Goal: Task Accomplishment & Management: Complete application form

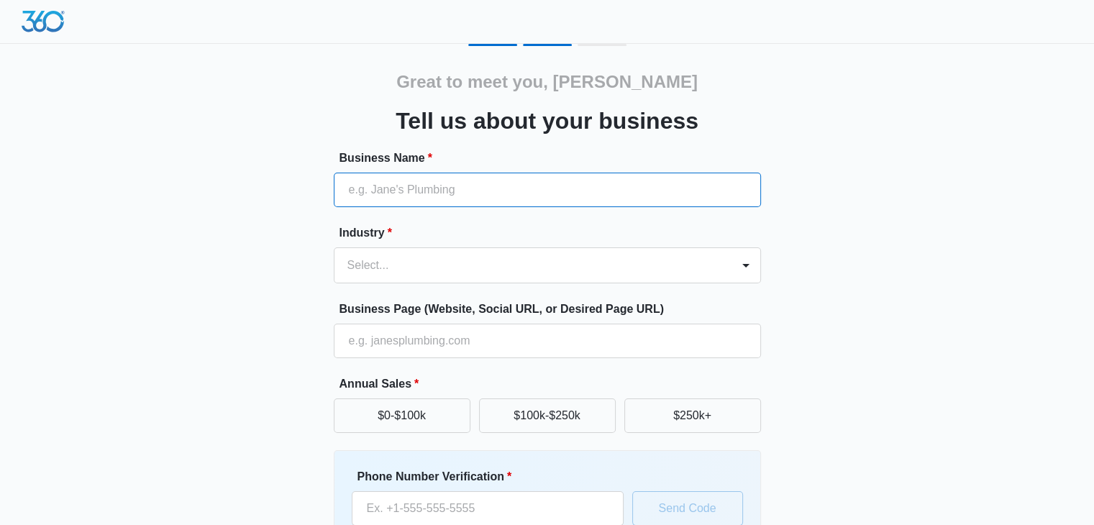
click at [418, 185] on input "Business Name *" at bounding box center [547, 190] width 427 height 35
paste input "Love's Auto Detail"
type input "Love's Auto Detail"
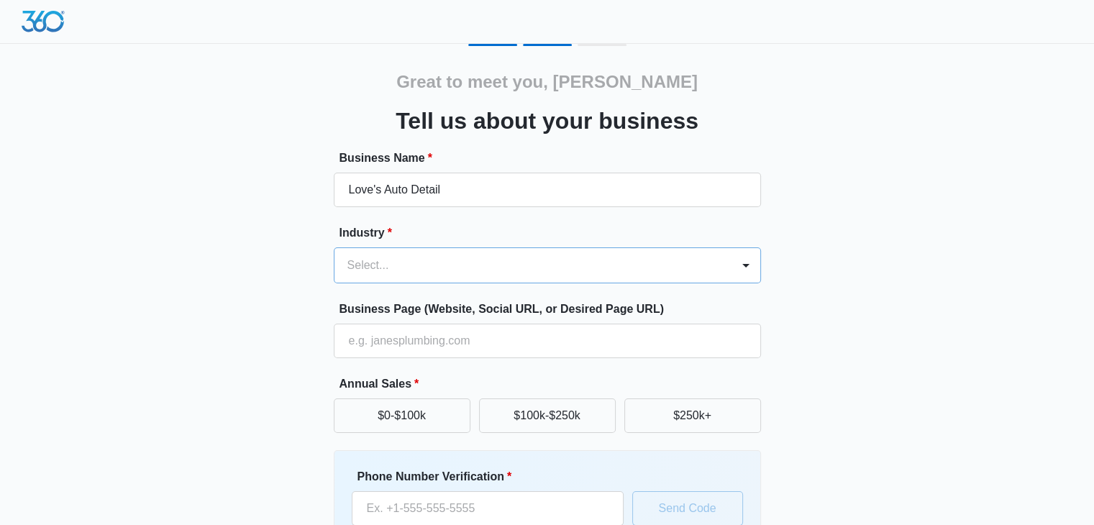
click at [437, 265] on div at bounding box center [529, 265] width 365 height 20
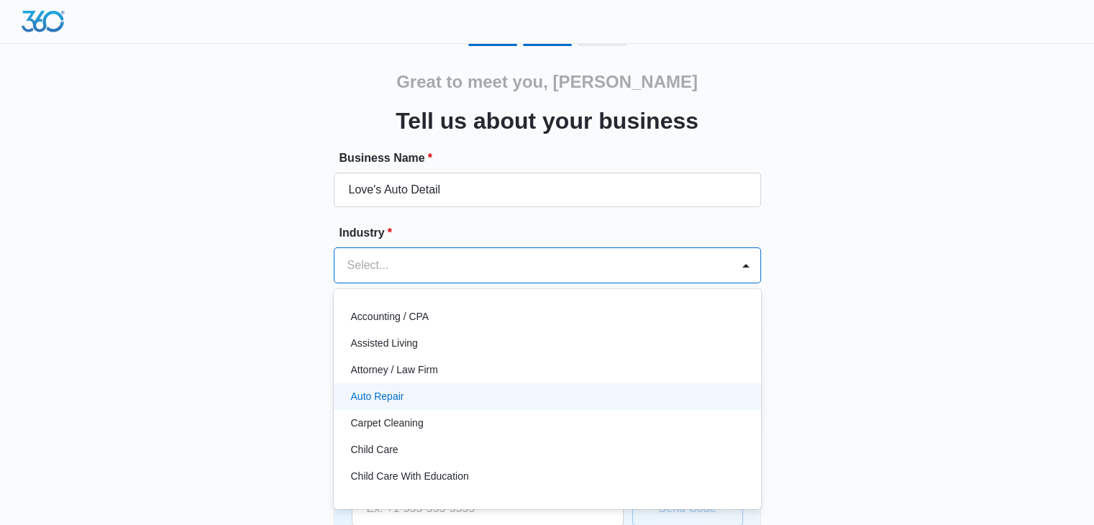
click at [436, 397] on div "Auto Repair" at bounding box center [546, 396] width 390 height 15
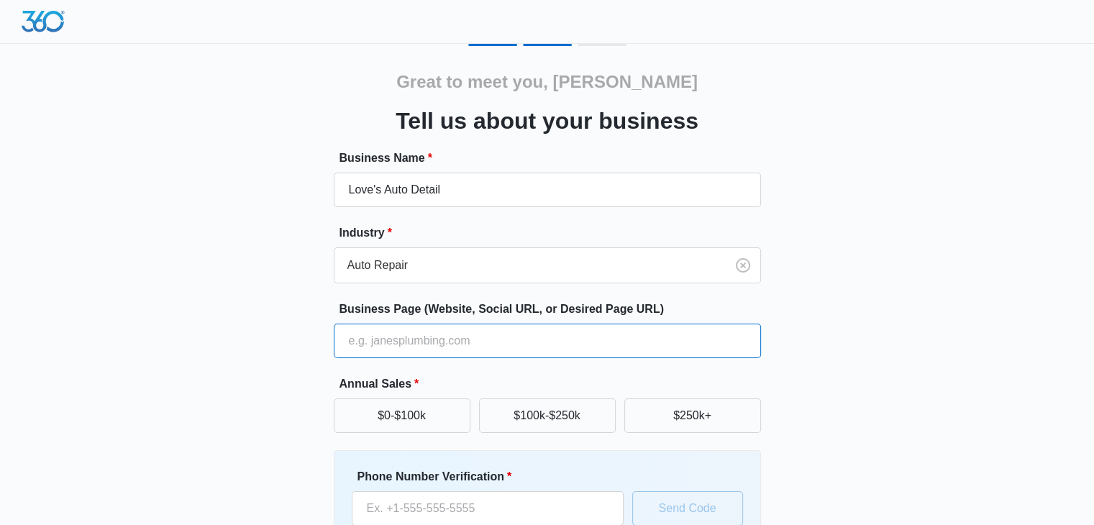
click at [468, 349] on input "Business Page (Website, Social URL, or Desired Page URL)" at bounding box center [547, 341] width 427 height 35
paste input "[URL][DOMAIN_NAME]"
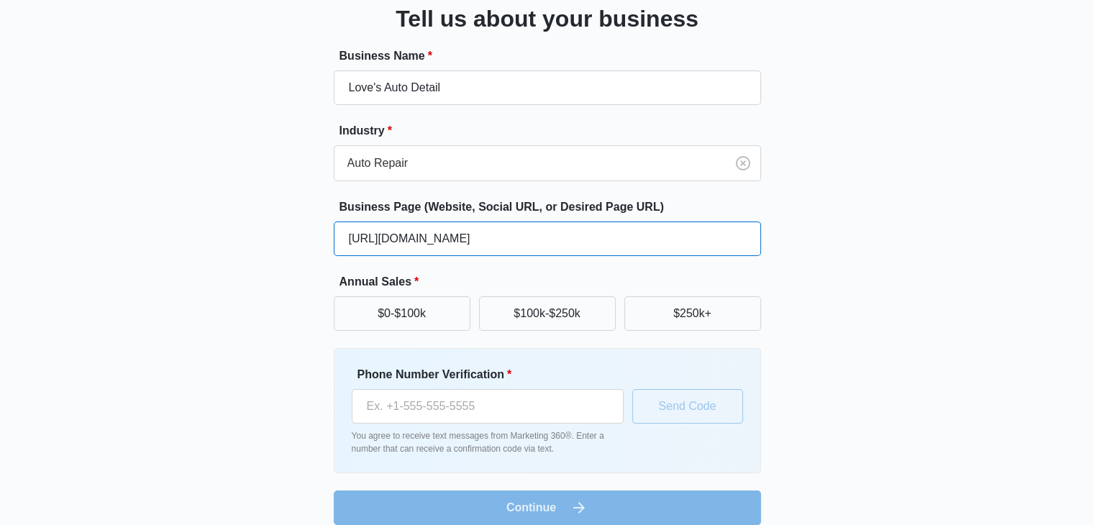
scroll to position [119, 0]
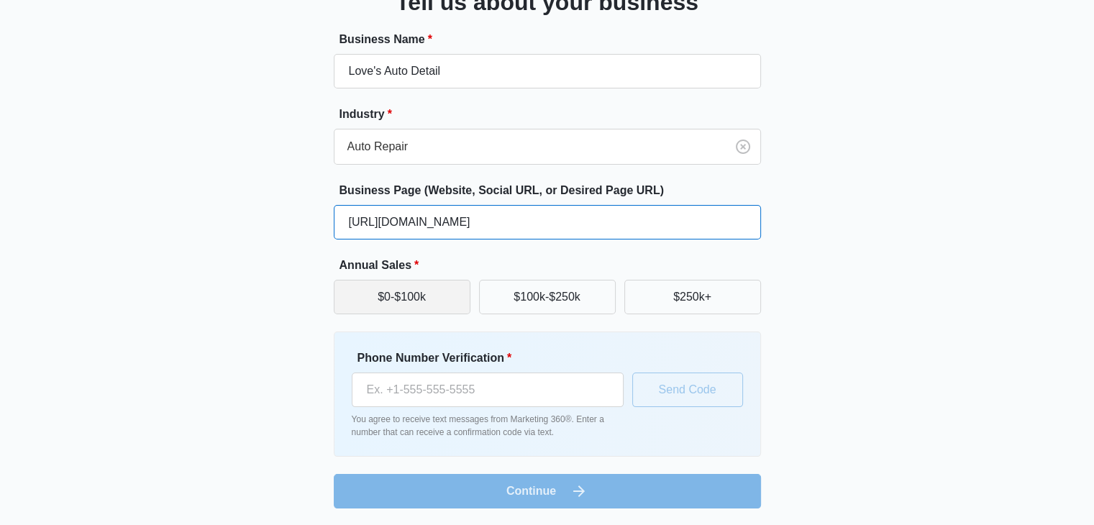
type input "[URL][DOMAIN_NAME]"
click at [424, 303] on button "$0-$100k" at bounding box center [402, 297] width 137 height 35
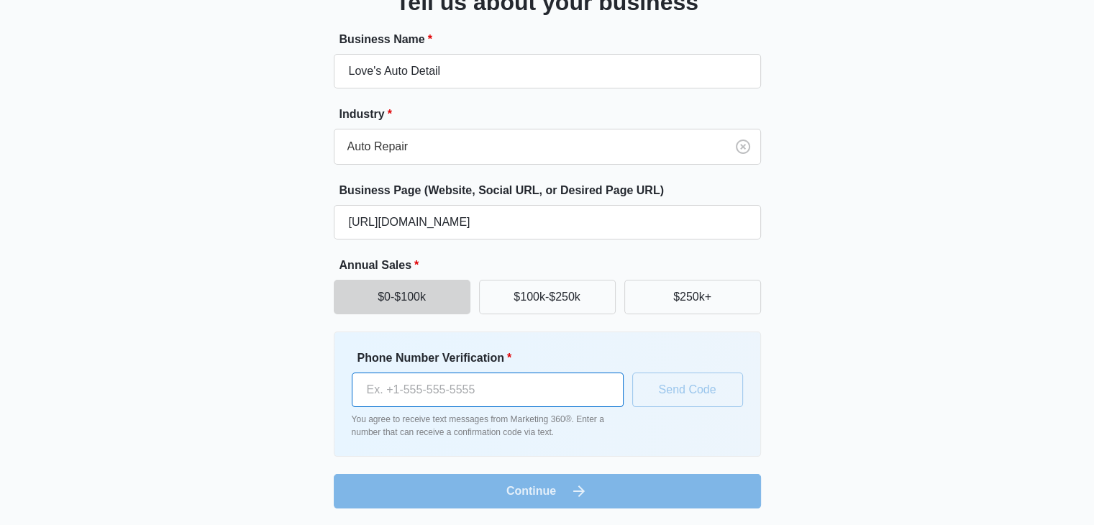
click at [461, 390] on input "Phone Number Verification *" at bounding box center [488, 389] width 272 height 35
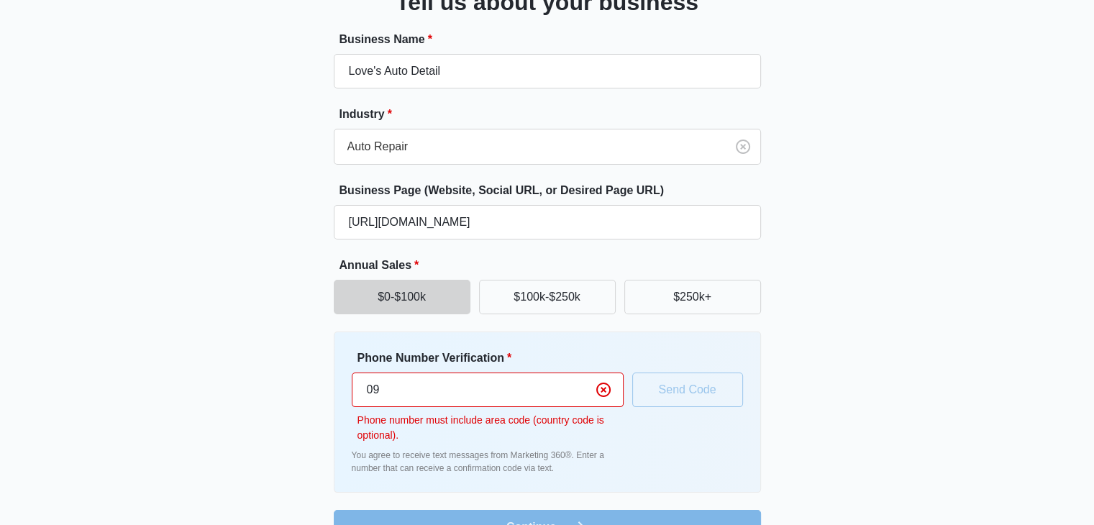
type input "0"
type input "[PHONE_NUMBER]"
click at [599, 390] on icon "Clear" at bounding box center [603, 389] width 17 height 17
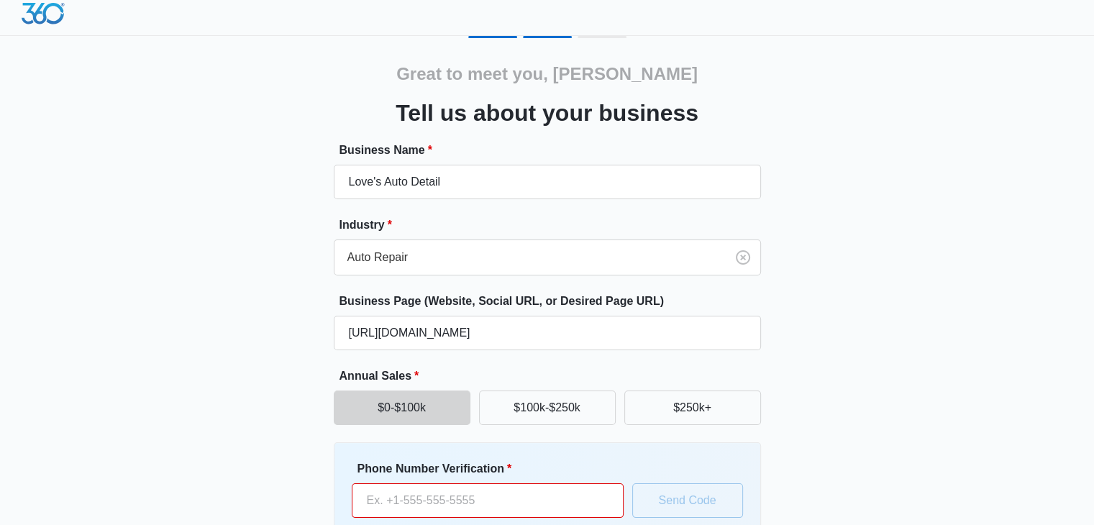
scroll to position [0, 0]
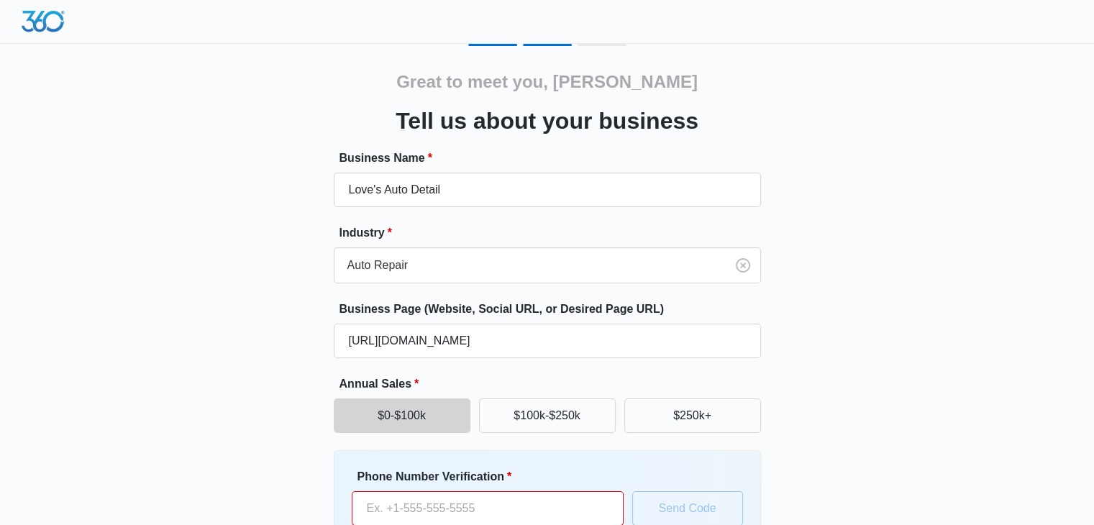
click at [603, 42] on div at bounding box center [547, 22] width 1094 height 44
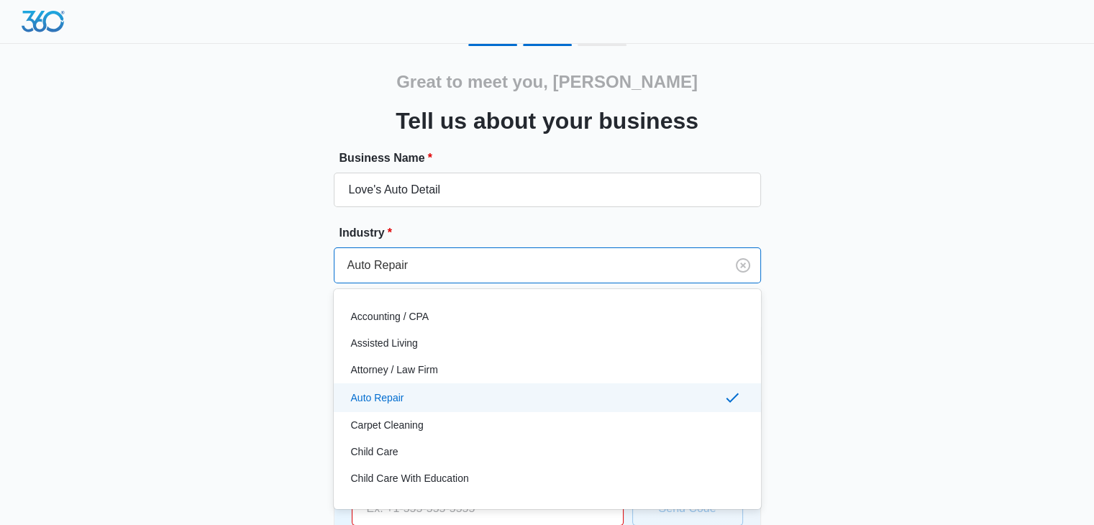
click at [572, 255] on div at bounding box center [527, 265] width 360 height 20
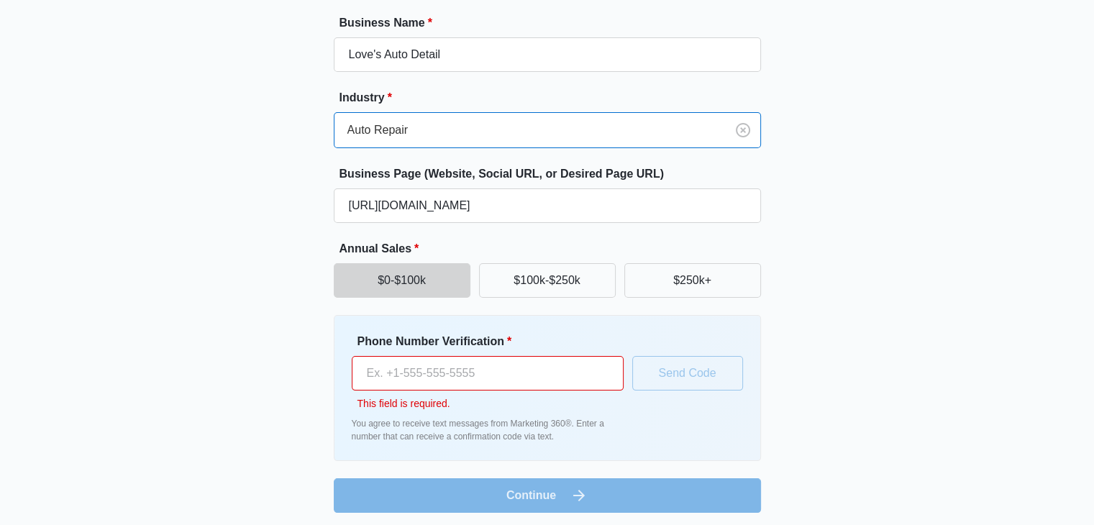
scroll to position [140, 0]
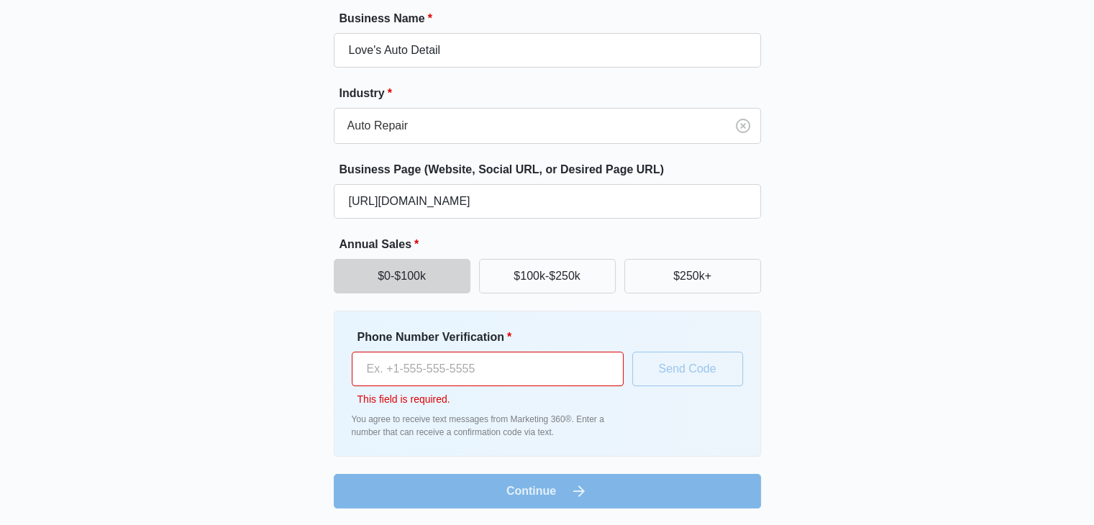
click at [592, 364] on div at bounding box center [603, 369] width 23 height 35
click at [467, 366] on input "Phone Number Verification *" at bounding box center [488, 369] width 272 height 35
